Goal: Information Seeking & Learning: Learn about a topic

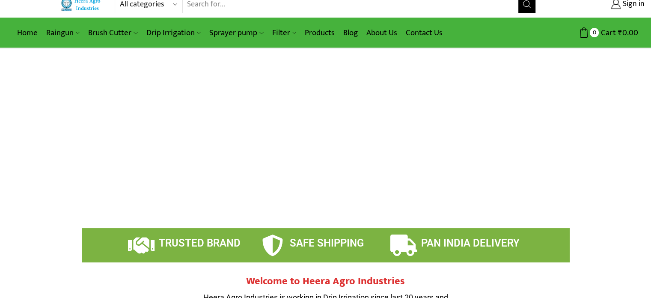
scroll to position [15, 0]
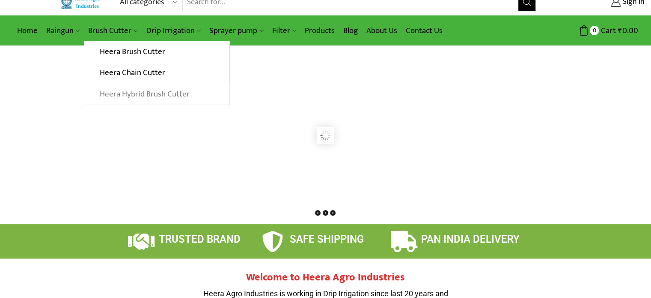
click at [137, 94] on link "Heera Hybrid Brush Cutter" at bounding box center [156, 94] width 145 height 21
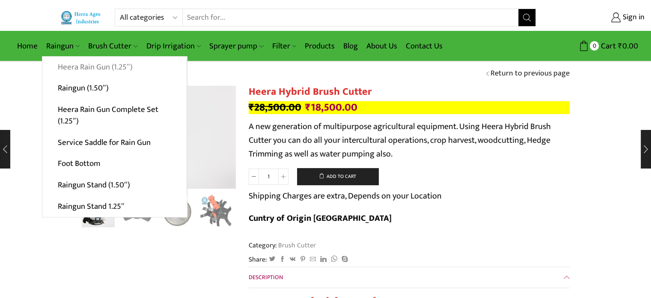
click at [76, 69] on link "Heera Rain Gun (1.25″)" at bounding box center [114, 67] width 144 height 21
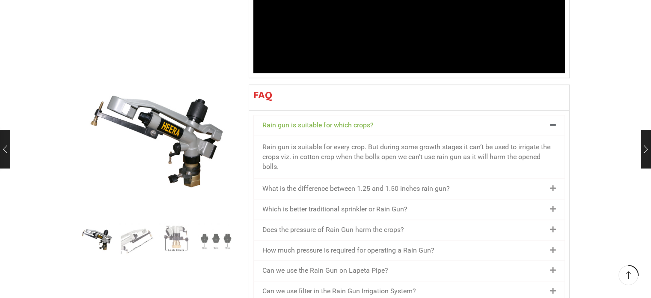
scroll to position [929, 0]
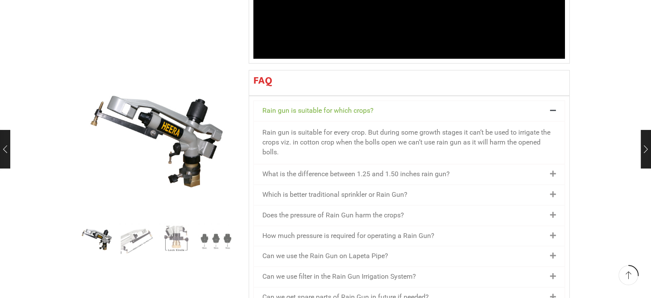
click at [552, 170] on icon at bounding box center [553, 173] width 6 height 7
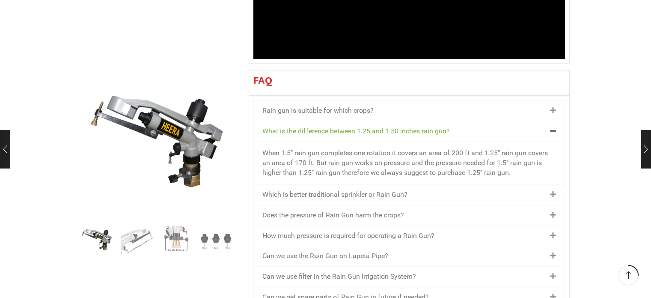
click at [552, 128] on icon at bounding box center [553, 131] width 6 height 7
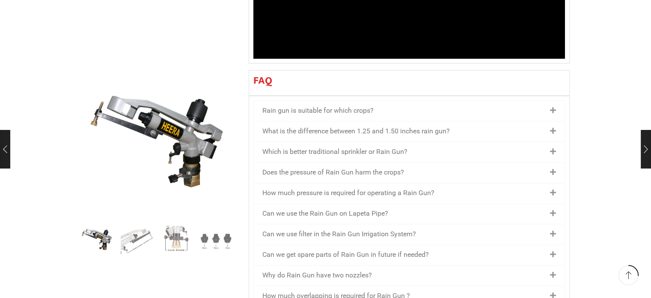
click at [555, 148] on icon at bounding box center [553, 151] width 6 height 7
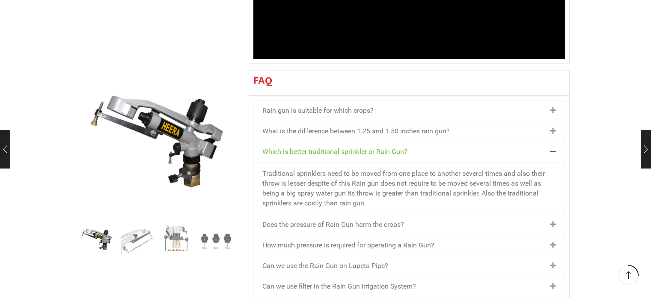
click at [552, 148] on icon at bounding box center [553, 151] width 6 height 7
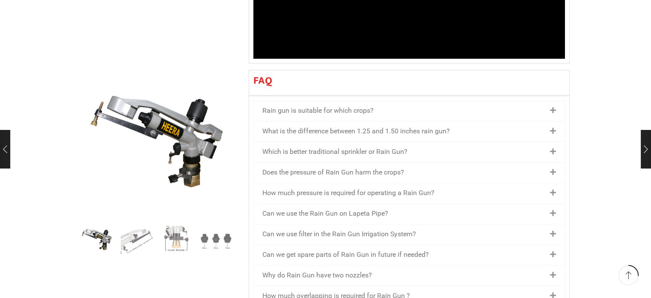
click at [553, 169] on icon at bounding box center [553, 172] width 6 height 7
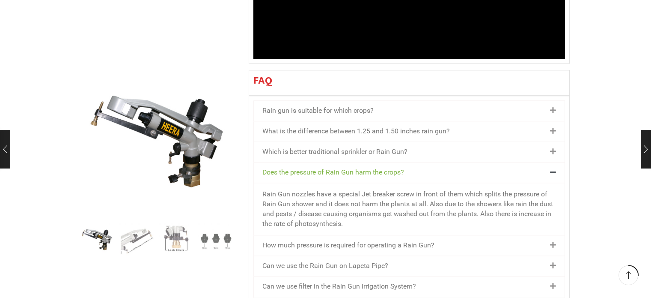
click at [553, 169] on icon at bounding box center [553, 172] width 6 height 7
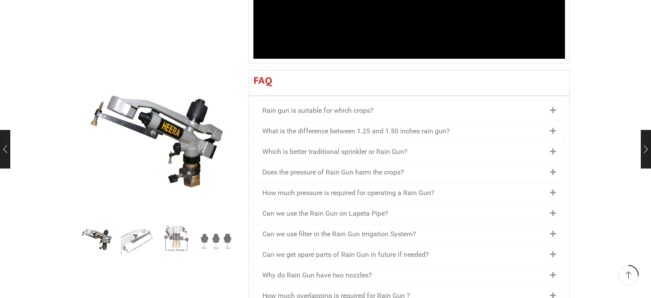
click at [552, 189] on icon at bounding box center [553, 192] width 6 height 7
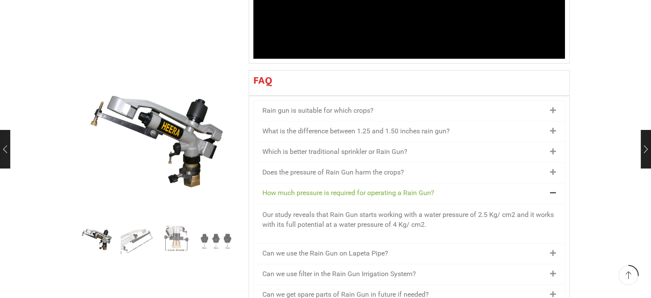
click at [552, 189] on icon at bounding box center [553, 192] width 6 height 7
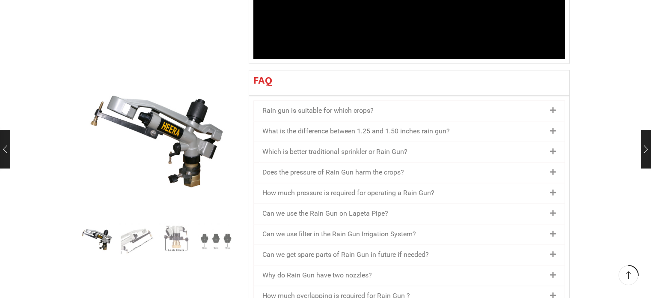
click at [554, 210] on icon at bounding box center [553, 213] width 6 height 7
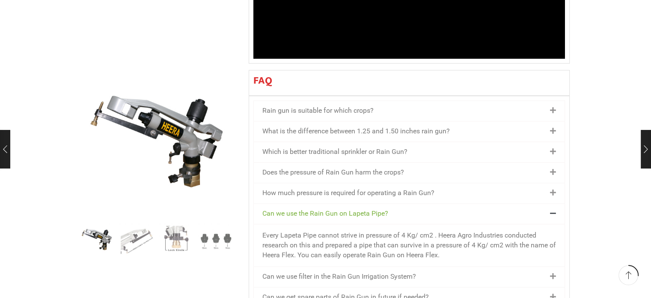
click at [554, 210] on icon at bounding box center [553, 213] width 6 height 7
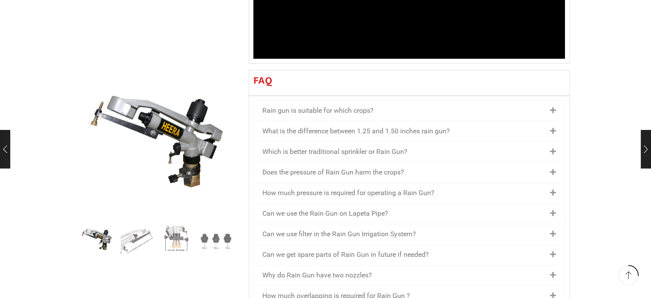
click at [553, 230] on icon at bounding box center [553, 233] width 6 height 7
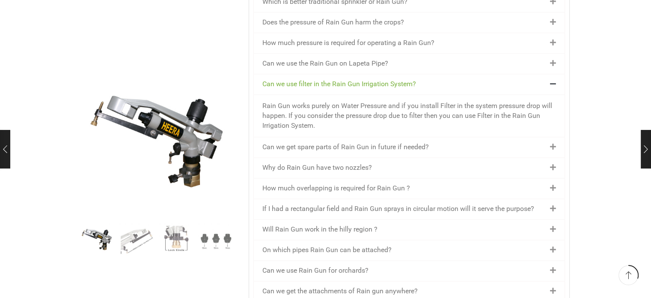
scroll to position [1084, 0]
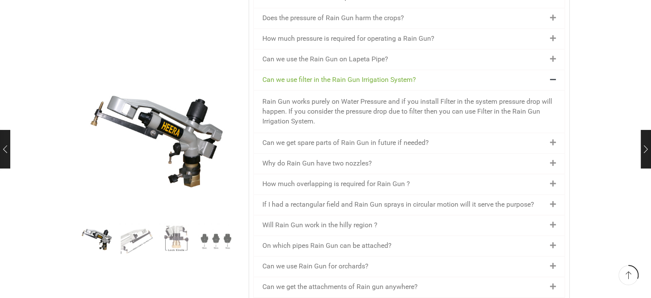
click at [551, 76] on icon at bounding box center [553, 79] width 6 height 7
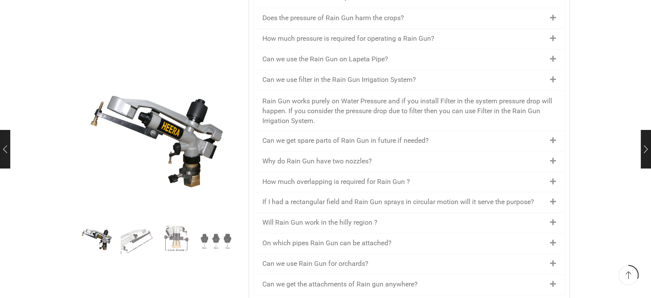
click at [551, 76] on icon at bounding box center [553, 79] width 6 height 7
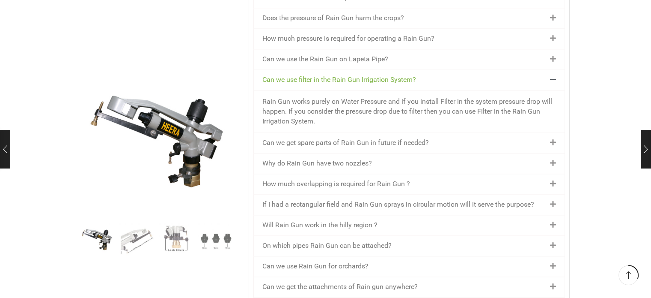
click at [551, 76] on icon at bounding box center [553, 79] width 6 height 7
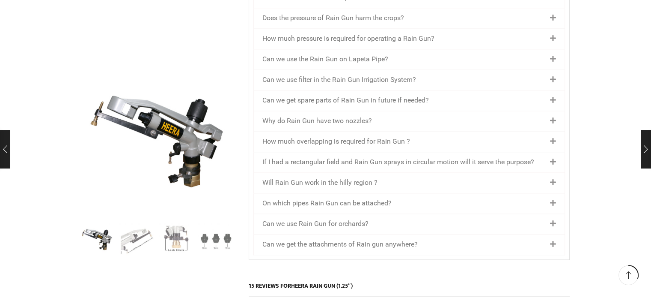
click at [553, 97] on icon at bounding box center [553, 100] width 6 height 7
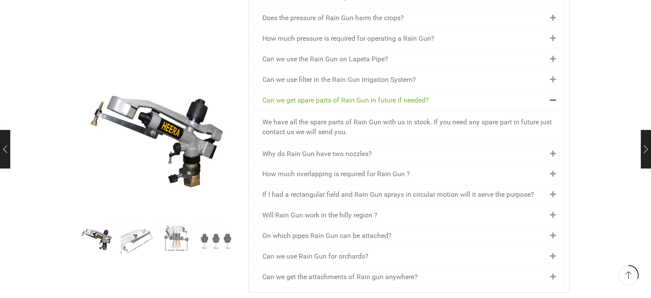
click at [553, 97] on icon at bounding box center [553, 100] width 6 height 7
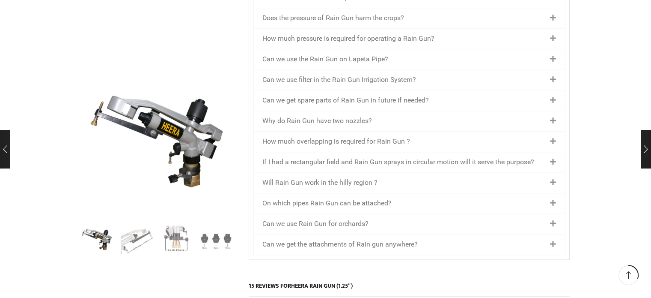
click at [554, 117] on icon at bounding box center [553, 120] width 6 height 7
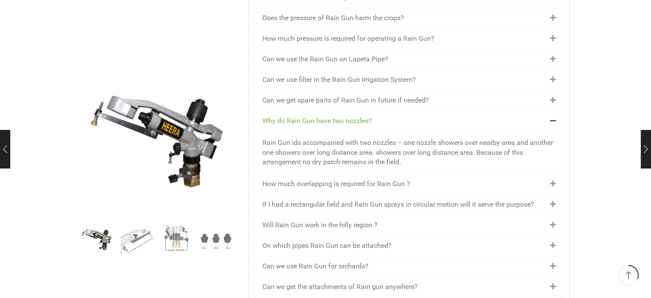
click at [554, 117] on icon at bounding box center [553, 120] width 6 height 7
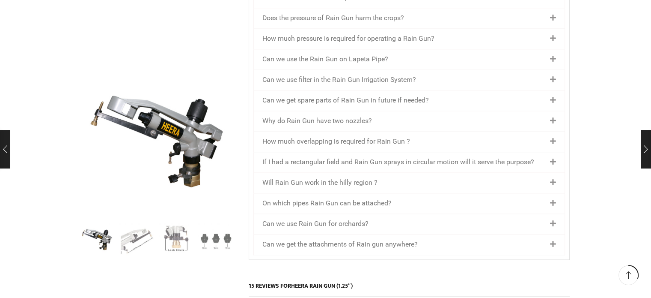
click at [554, 138] on icon at bounding box center [553, 141] width 6 height 7
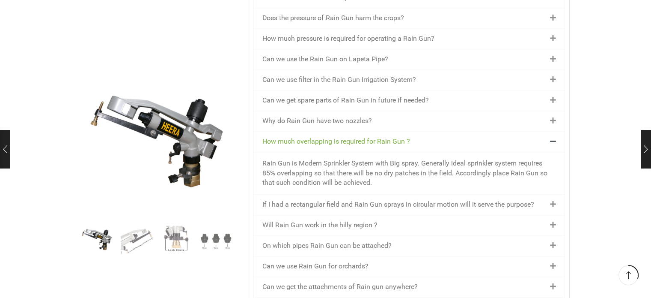
click at [554, 138] on icon at bounding box center [553, 141] width 6 height 7
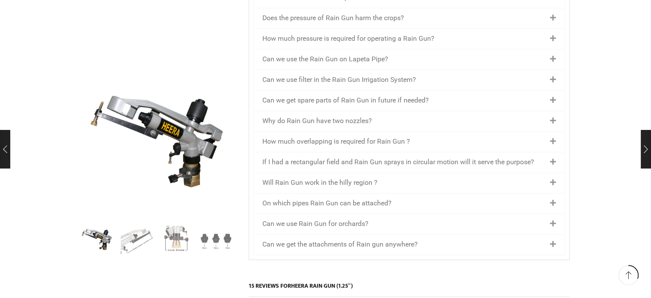
click at [555, 158] on icon at bounding box center [553, 161] width 6 height 7
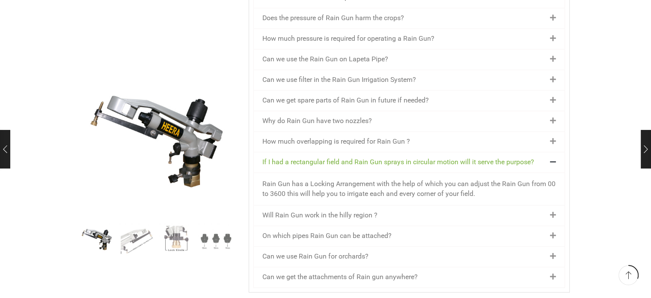
click at [555, 158] on icon at bounding box center [553, 161] width 6 height 7
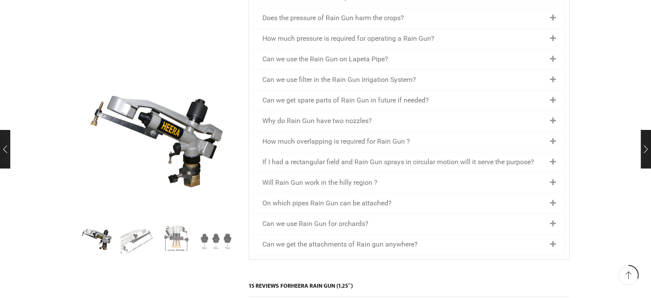
click at [554, 200] on icon at bounding box center [553, 203] width 6 height 7
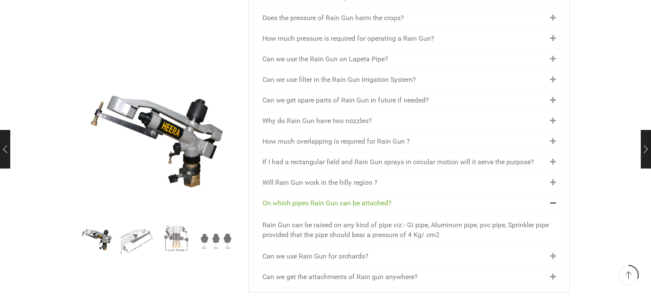
click at [554, 200] on icon at bounding box center [553, 203] width 6 height 7
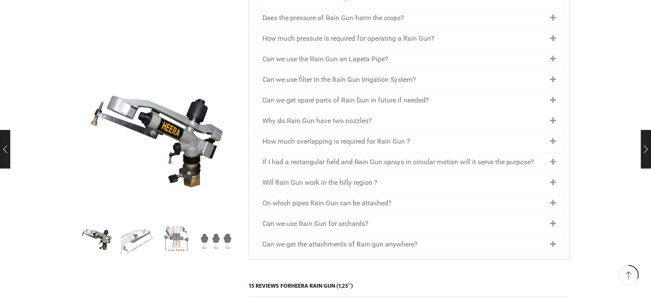
click at [555, 241] on icon at bounding box center [553, 244] width 6 height 7
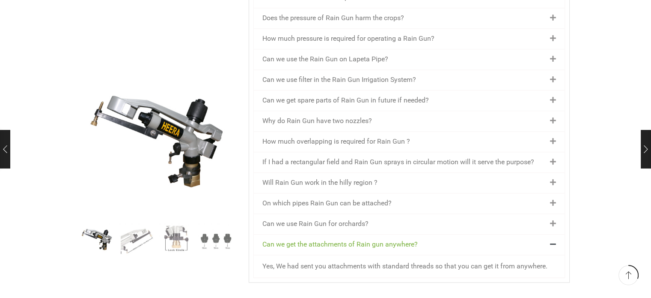
click at [555, 241] on icon at bounding box center [553, 244] width 6 height 7
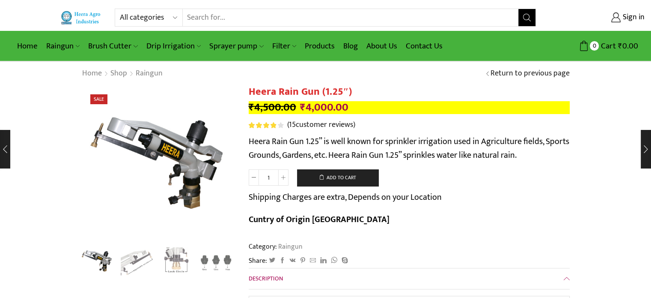
scroll to position [0, 0]
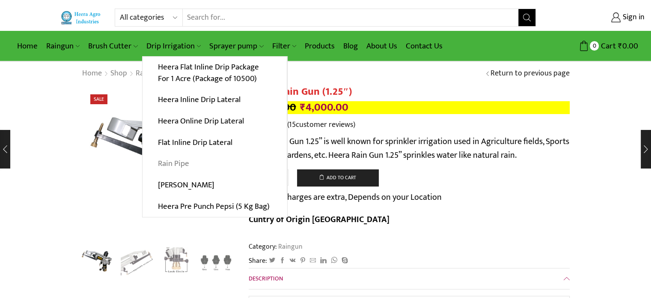
click at [181, 164] on link "Rain Pipe" at bounding box center [215, 163] width 144 height 21
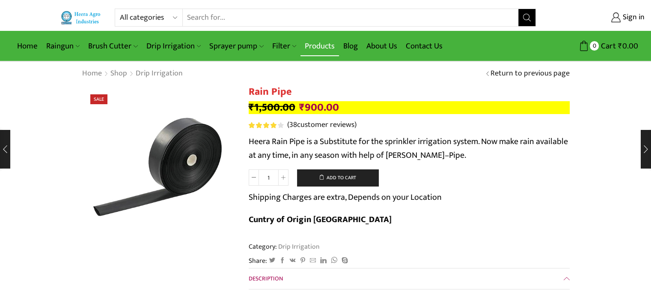
click at [322, 47] on link "Products" at bounding box center [320, 46] width 39 height 20
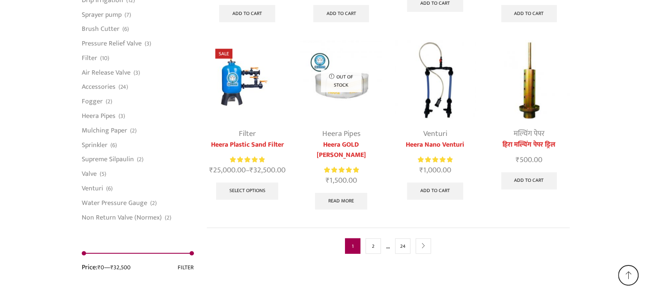
scroll to position [2228, 0]
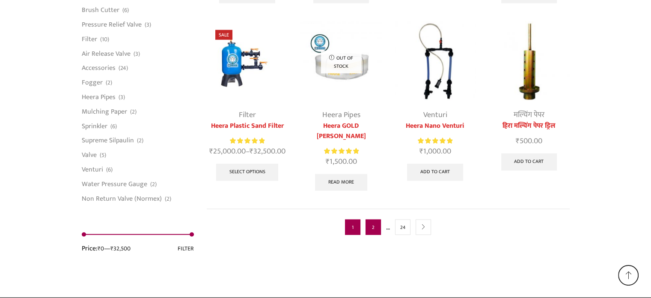
click at [373, 219] on link "2" at bounding box center [373, 226] width 15 height 15
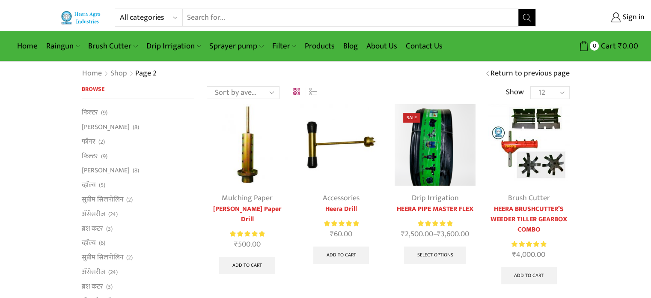
click at [231, 27] on div "All categories Accessories Air Release Valve Brush Cutter Domestic Use Drip Irr…" at bounding box center [325, 15] width 651 height 31
click at [227, 18] on input "Search input" at bounding box center [351, 17] width 336 height 17
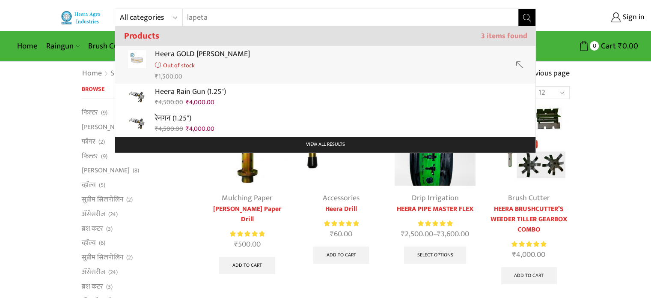
click at [224, 54] on p "Heera GOLD [PERSON_NAME]" at bounding box center [202, 54] width 95 height 12
type input "Heera GOLD [PERSON_NAME]"
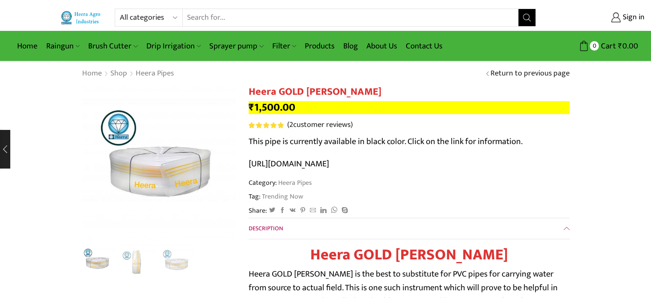
click at [329, 162] on link "https://heeraagro.com/shop/drip-irrigation/heera-gold-krushi-pipe-black/" at bounding box center [289, 163] width 81 height 15
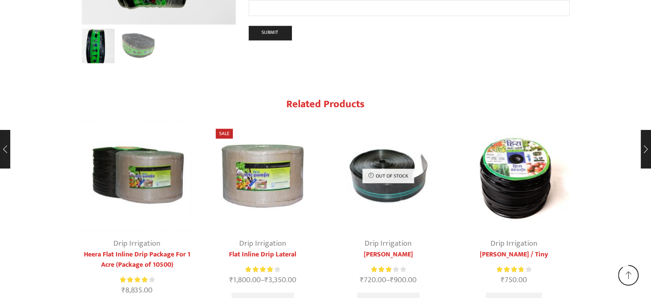
scroll to position [1040, 0]
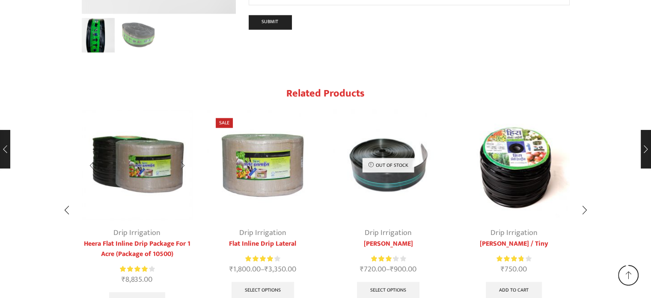
click at [147, 226] on link "Drip Irrigation" at bounding box center [136, 232] width 47 height 13
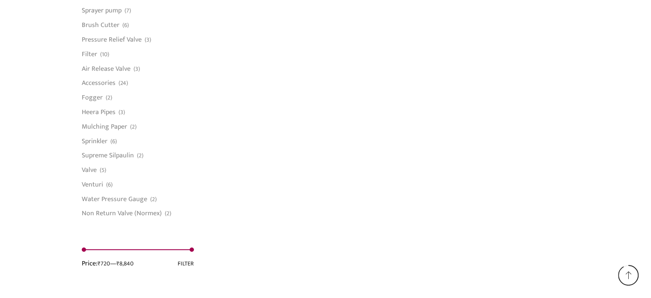
scroll to position [710, 0]
